Goal: Check status: Check status

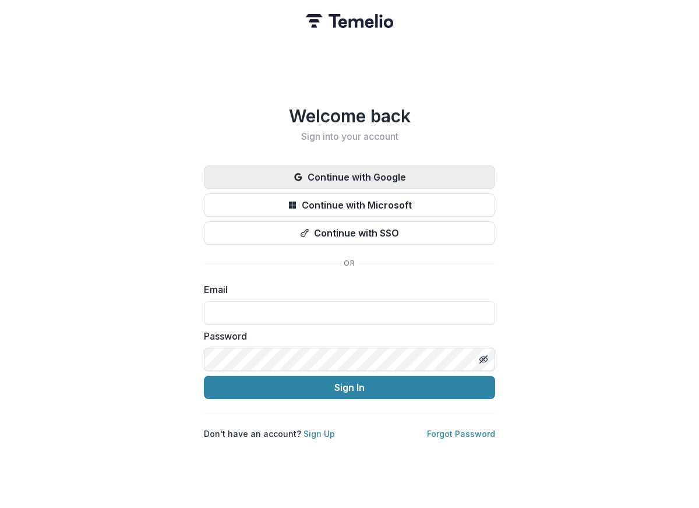
click at [416, 170] on button "Continue with Google" at bounding box center [349, 176] width 291 height 23
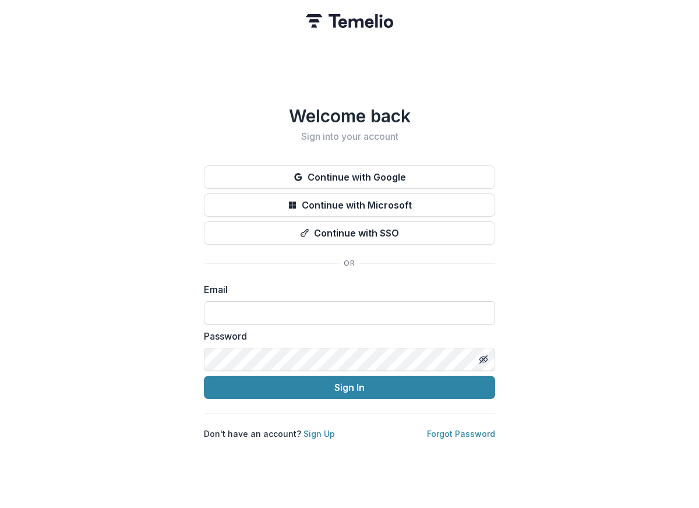
click at [227, 310] on input at bounding box center [349, 312] width 291 height 23
type input "**********"
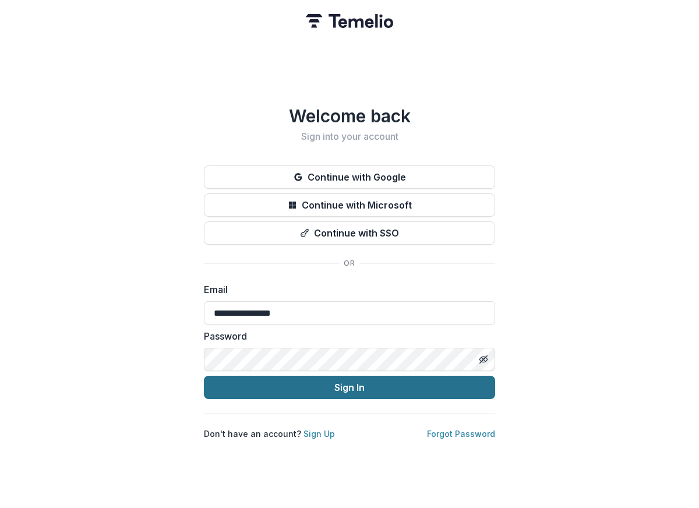
click at [338, 378] on button "Sign In" at bounding box center [349, 387] width 291 height 23
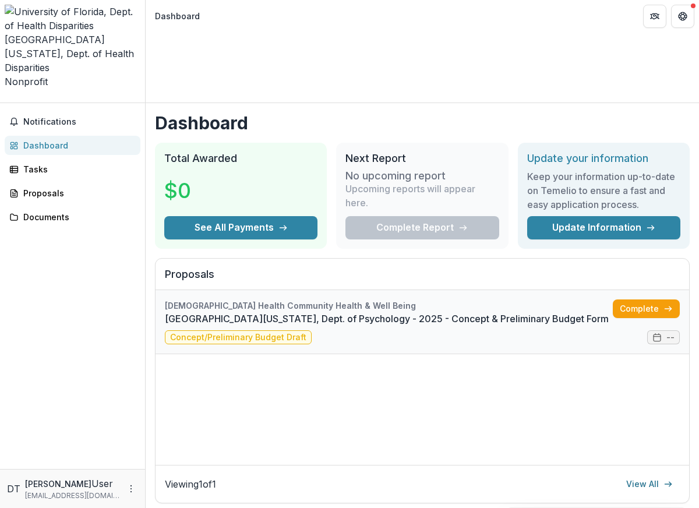
click at [266, 312] on link "[GEOGRAPHIC_DATA][US_STATE], Dept. of Psychology - 2025 - Concept & Preliminary…" at bounding box center [389, 319] width 448 height 14
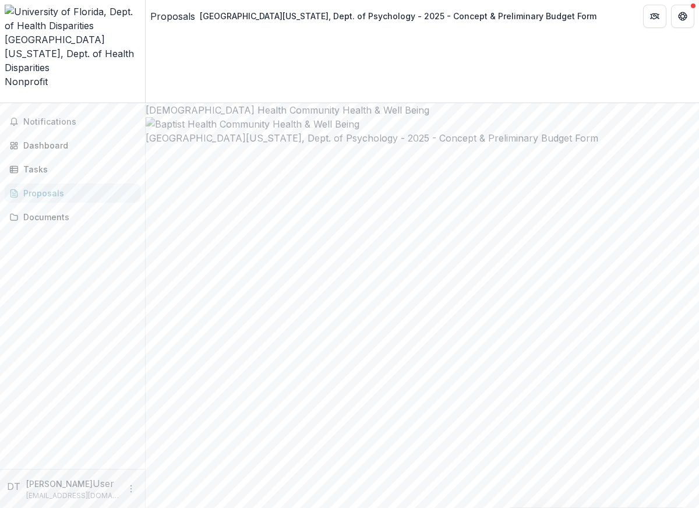
click at [234, 145] on h2 "[GEOGRAPHIC_DATA][US_STATE], Dept. of Psychology - 2025 - Concept & Preliminary…" at bounding box center [422, 138] width 553 height 14
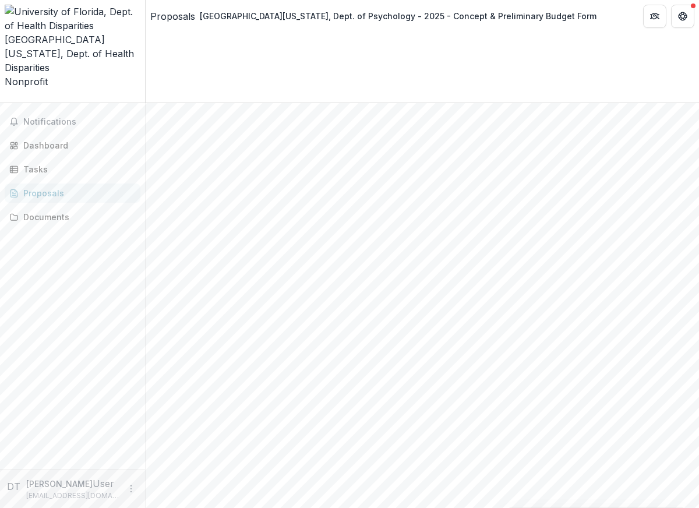
scroll to position [108, 0]
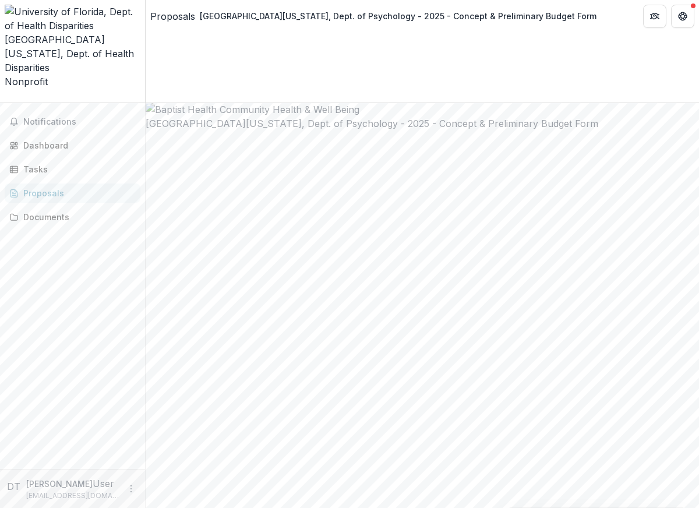
scroll to position [0, 0]
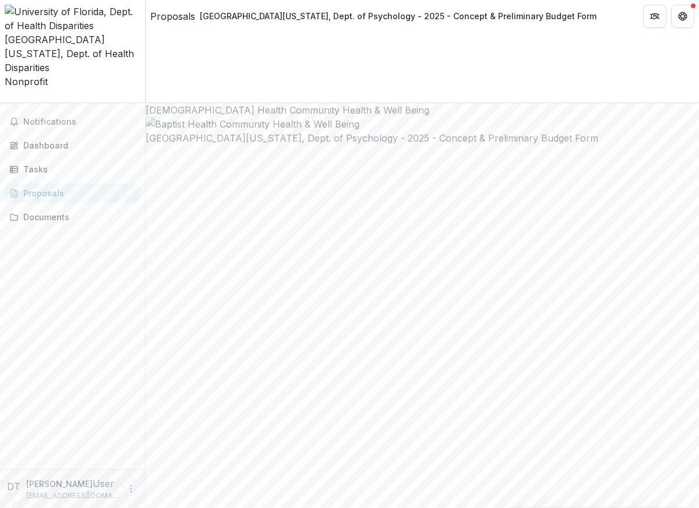
click at [0, 10] on button "Close" at bounding box center [0, 10] width 0 height 0
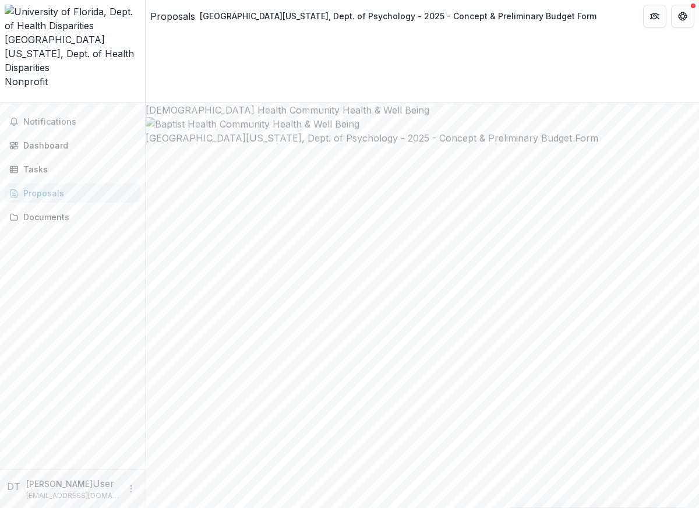
click at [210, 122] on img at bounding box center [422, 124] width 553 height 14
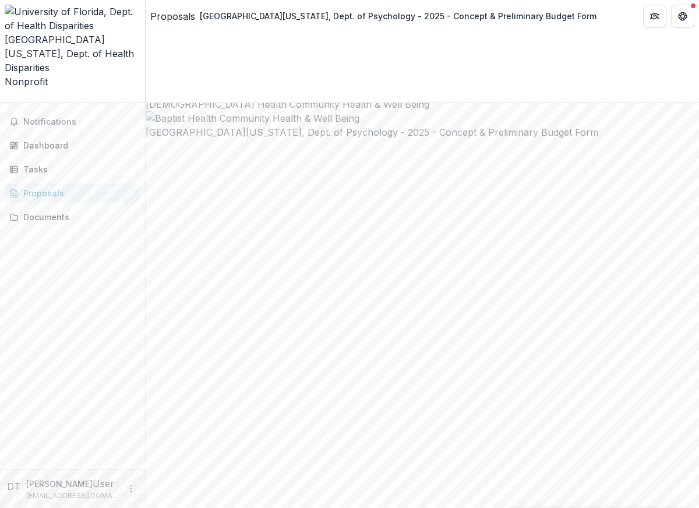
scroll to position [5, 0]
click at [536, 121] on div at bounding box center [422, 119] width 553 height 14
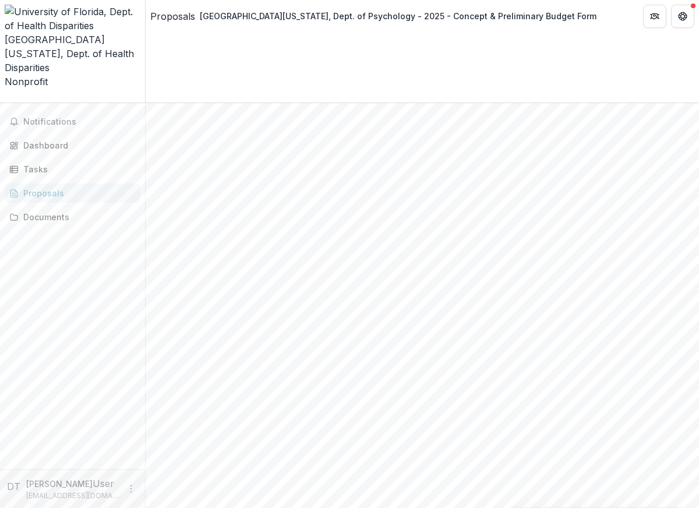
scroll to position [175, 0]
click at [62, 492] on p "[EMAIL_ADDRESS][DOMAIN_NAME]" at bounding box center [72, 495] width 93 height 10
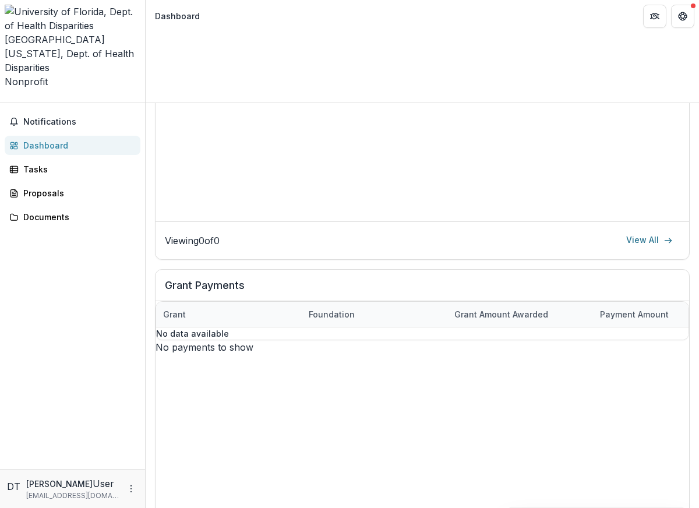
scroll to position [499, 0]
